Goal: Information Seeking & Learning: Check status

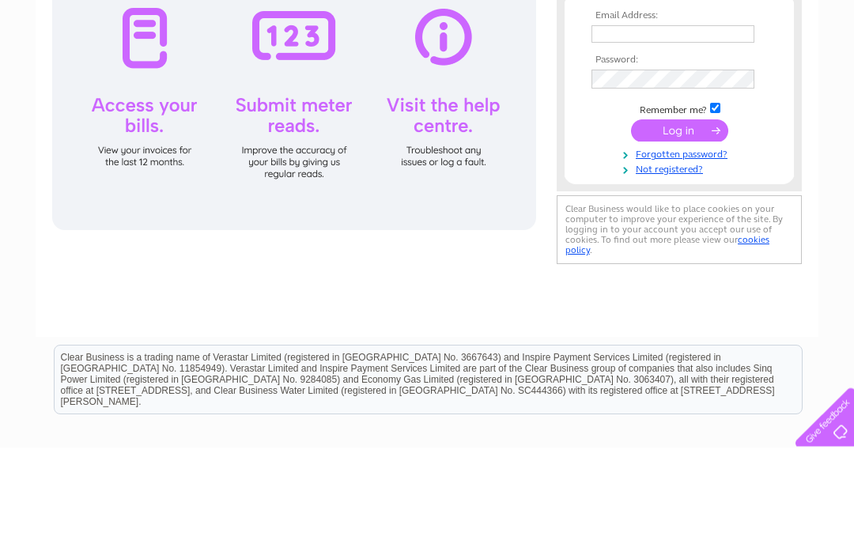
scroll to position [112, 0]
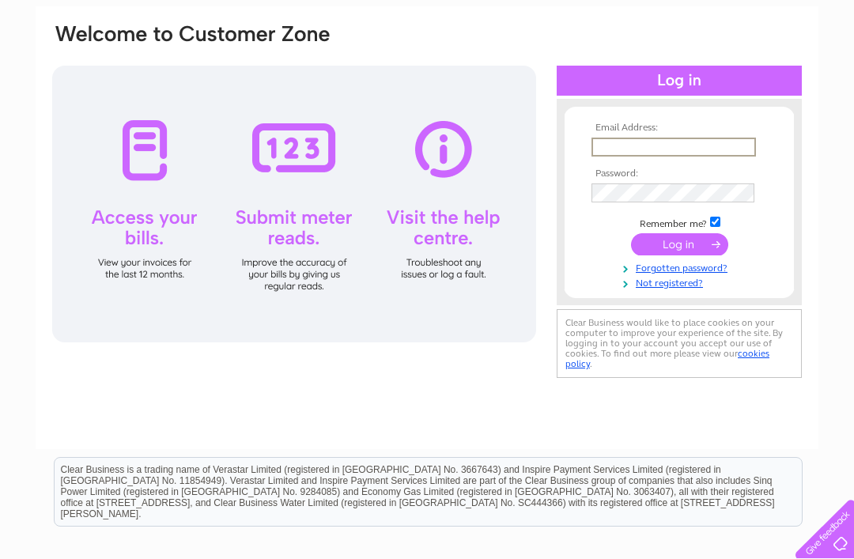
click at [675, 153] on input "text" at bounding box center [673, 147] width 164 height 19
type input "info@whynotnailsdarlington.co.uk"
click at [699, 239] on input "submit" at bounding box center [679, 243] width 97 height 22
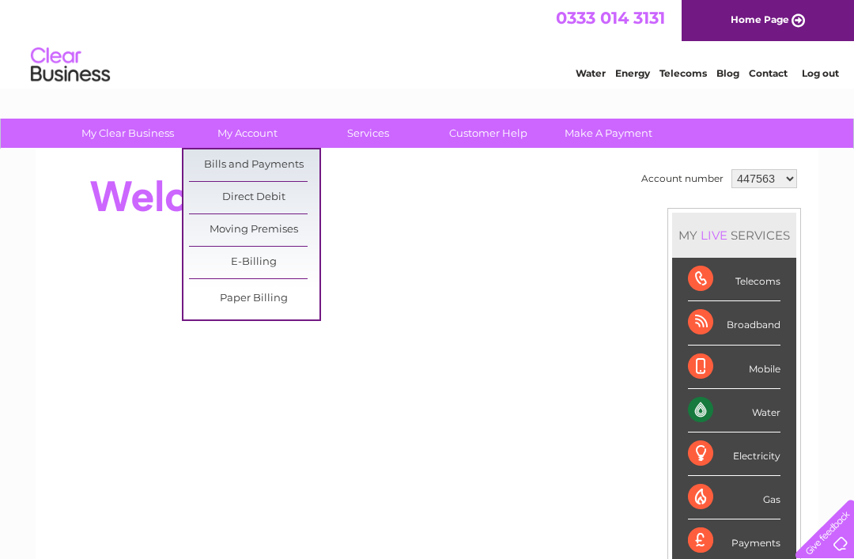
click at [294, 171] on link "Bills and Payments" at bounding box center [254, 165] width 130 height 32
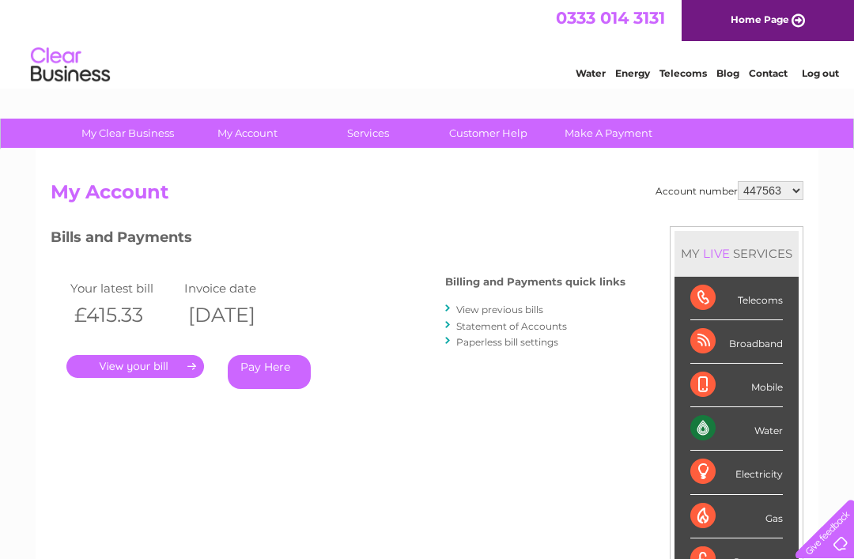
click at [115, 355] on link "." at bounding box center [135, 366] width 138 height 23
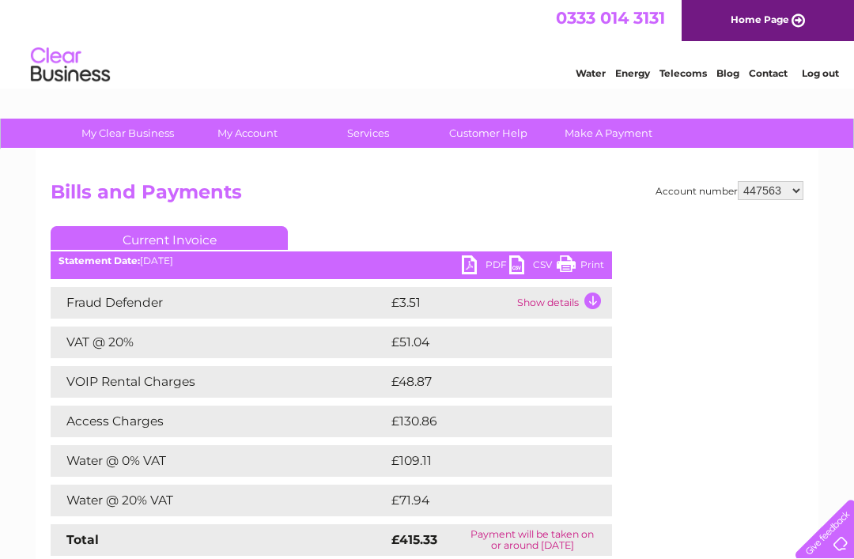
click at [481, 262] on link "PDF" at bounding box center [485, 266] width 47 height 23
click at [781, 191] on select "447563 1154255" at bounding box center [770, 190] width 66 height 19
select select "1154255"
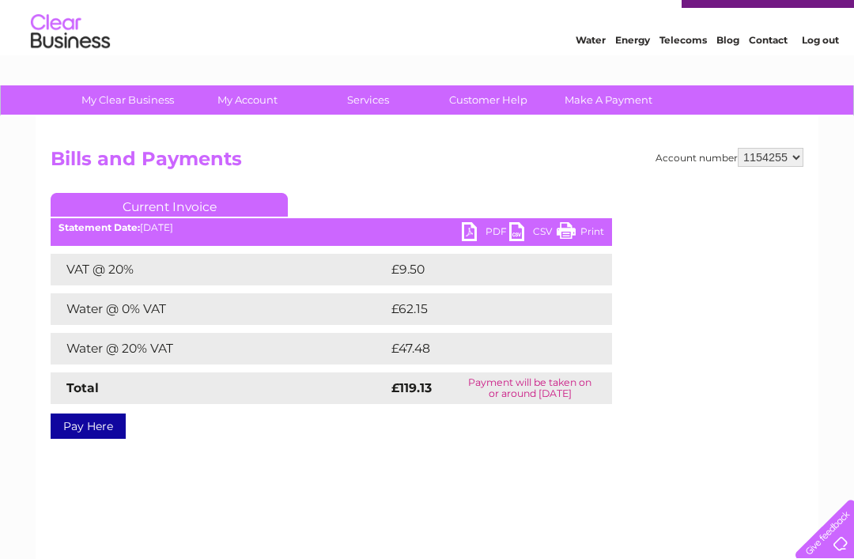
scroll to position [34, 0]
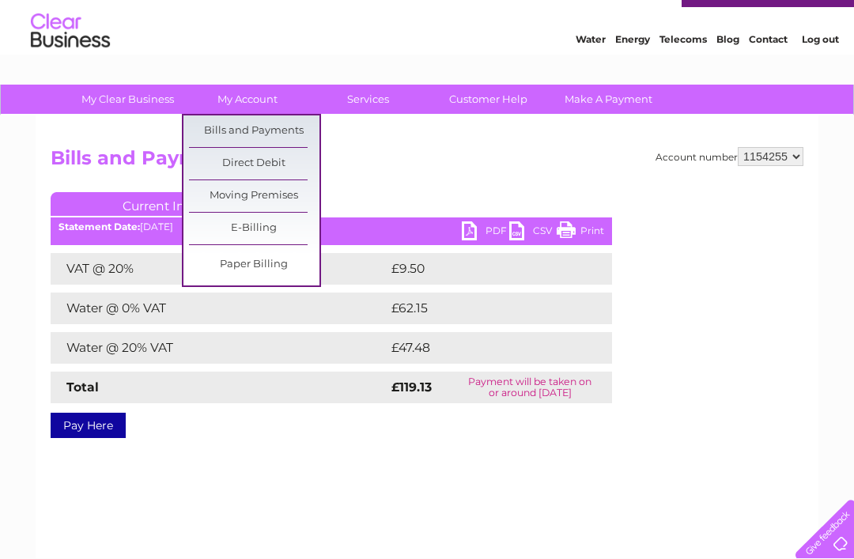
click at [219, 134] on link "Bills and Payments" at bounding box center [254, 131] width 130 height 32
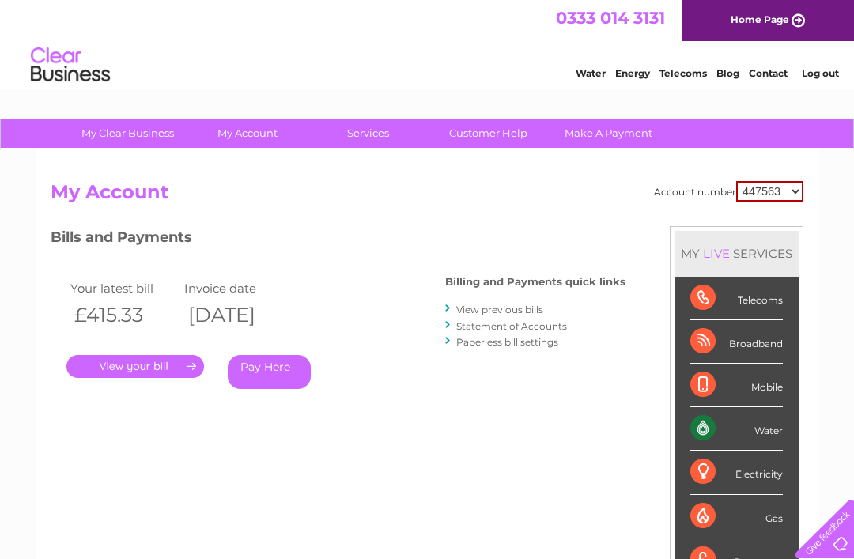
click at [784, 190] on select "447563 1154255" at bounding box center [769, 191] width 67 height 21
select select "1154255"
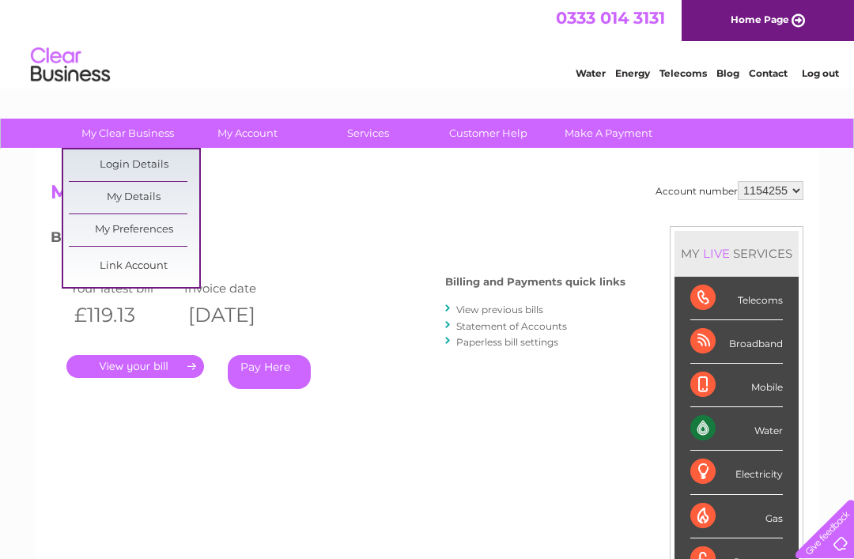
click at [782, 194] on select "447563 1154255" at bounding box center [770, 190] width 66 height 19
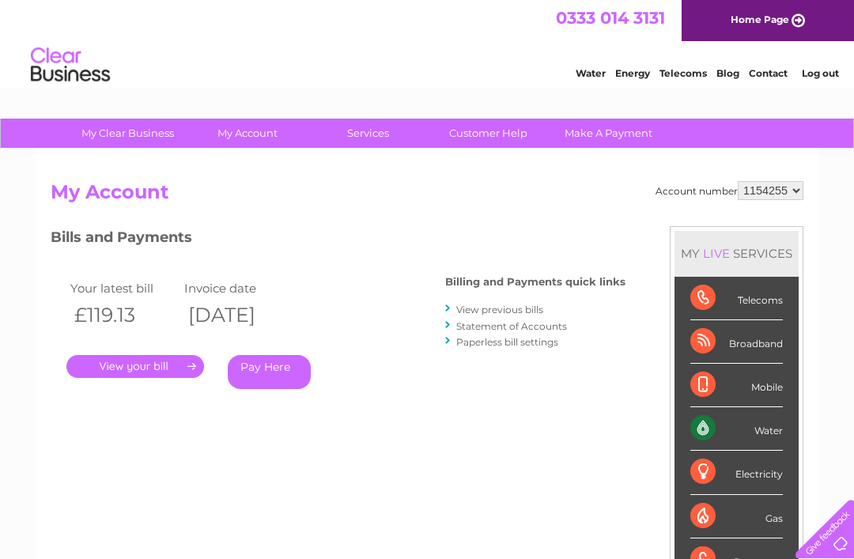
click at [826, 74] on link "Log out" at bounding box center [819, 73] width 37 height 12
